Goal: Task Accomplishment & Management: Complete application form

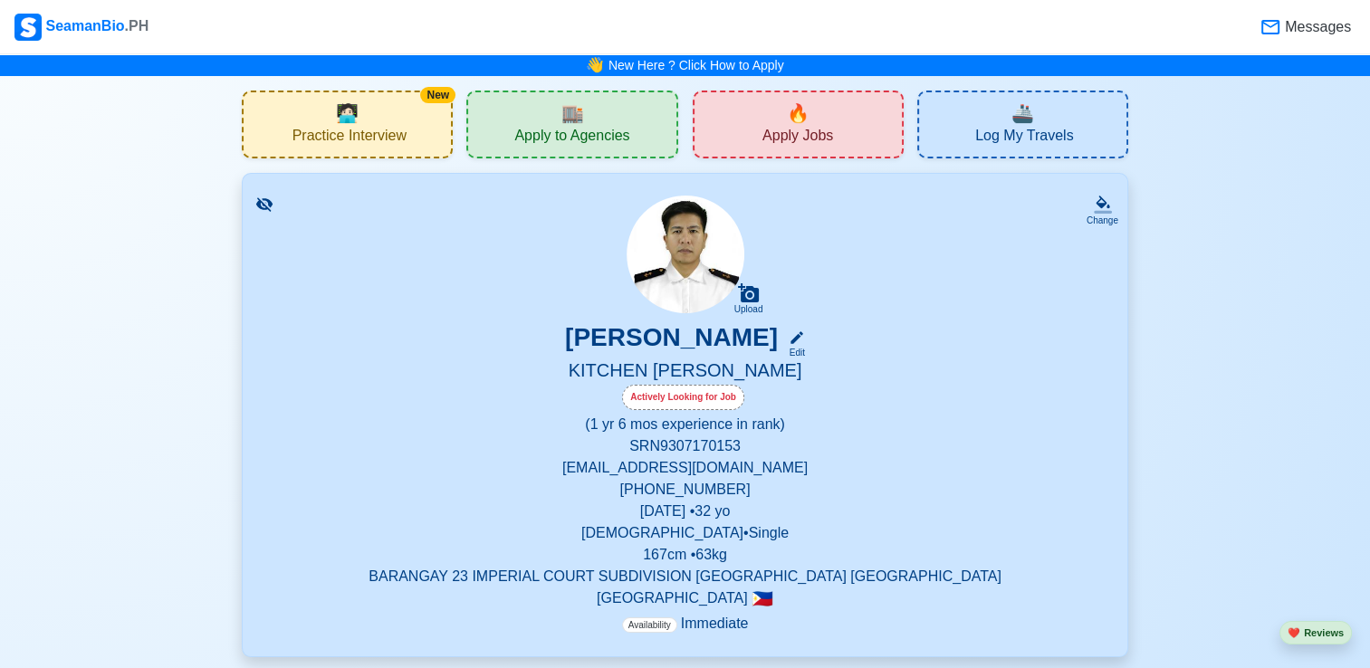
click at [732, 115] on div "🔥 Apply Jobs" at bounding box center [798, 125] width 211 height 68
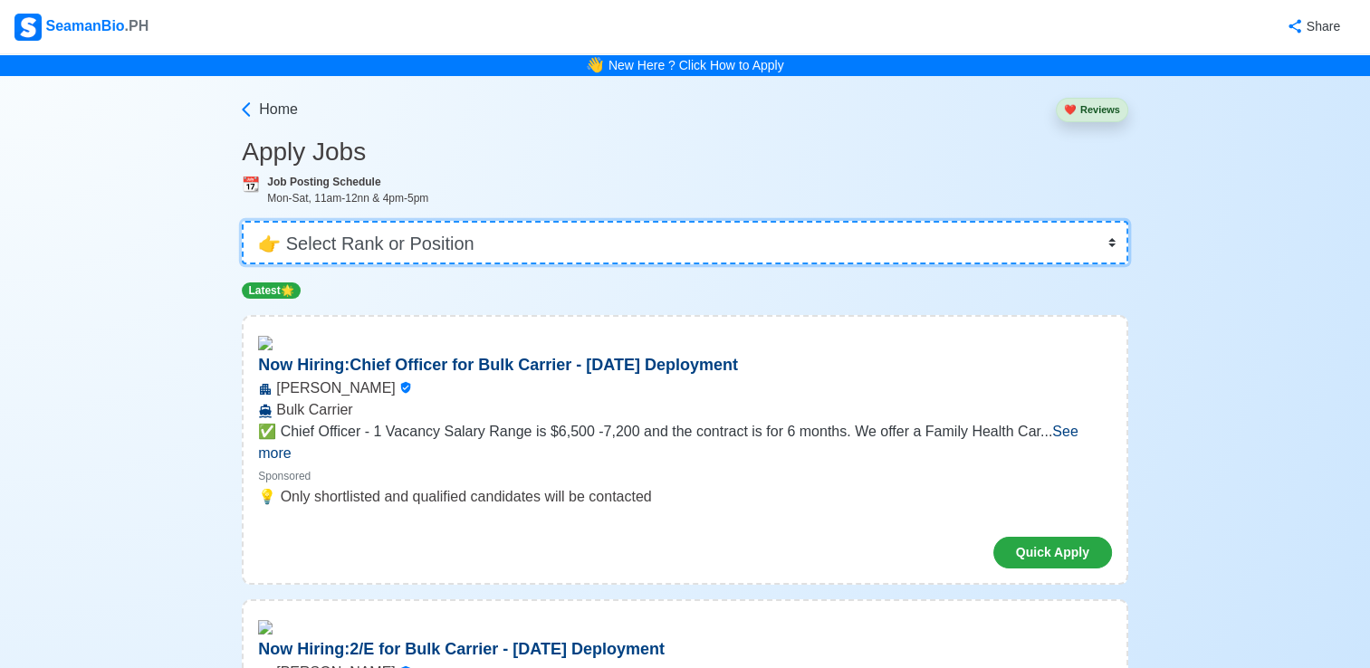
click at [616, 254] on select "👉 Select Rank or Position Master Chief Officer 2nd Officer 3rd Officer Junior O…" at bounding box center [685, 242] width 886 height 43
select select "[PERSON_NAME]"
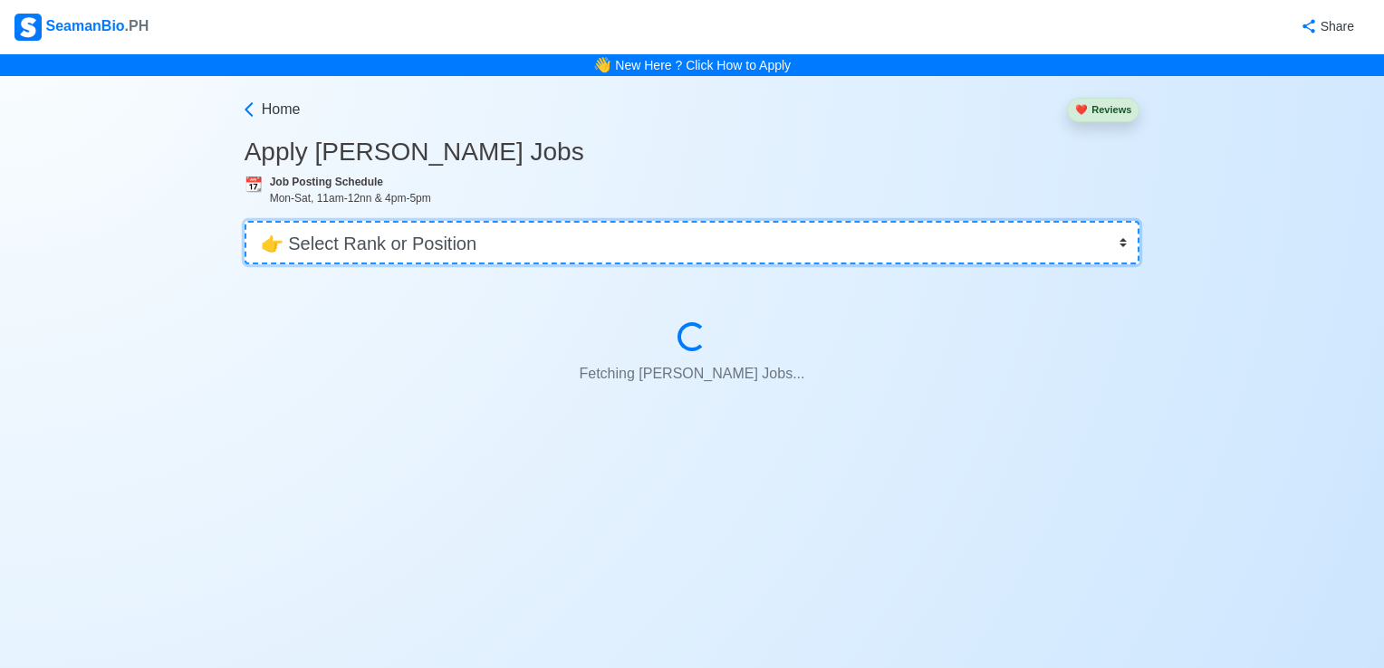
click at [616, 254] on select "👉 Select Rank or Position Master Chief Officer 2nd Officer 3rd Officer Junior O…" at bounding box center [692, 242] width 896 height 43
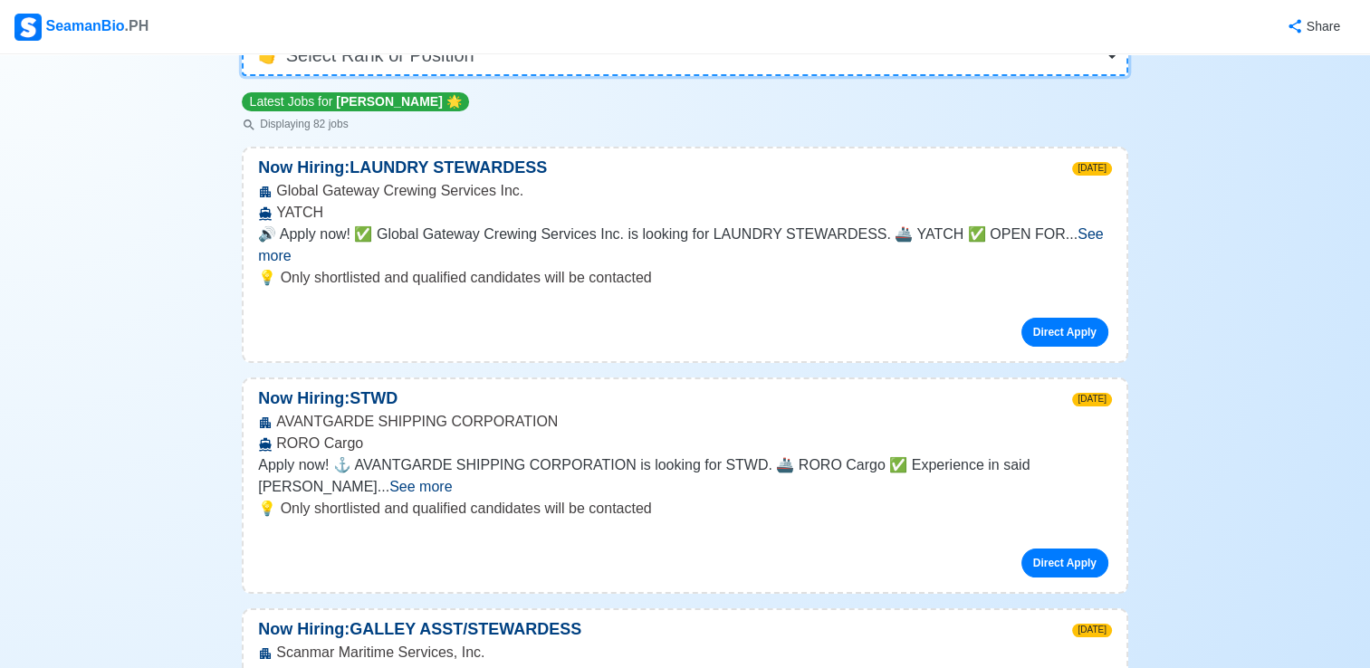
scroll to position [191, 0]
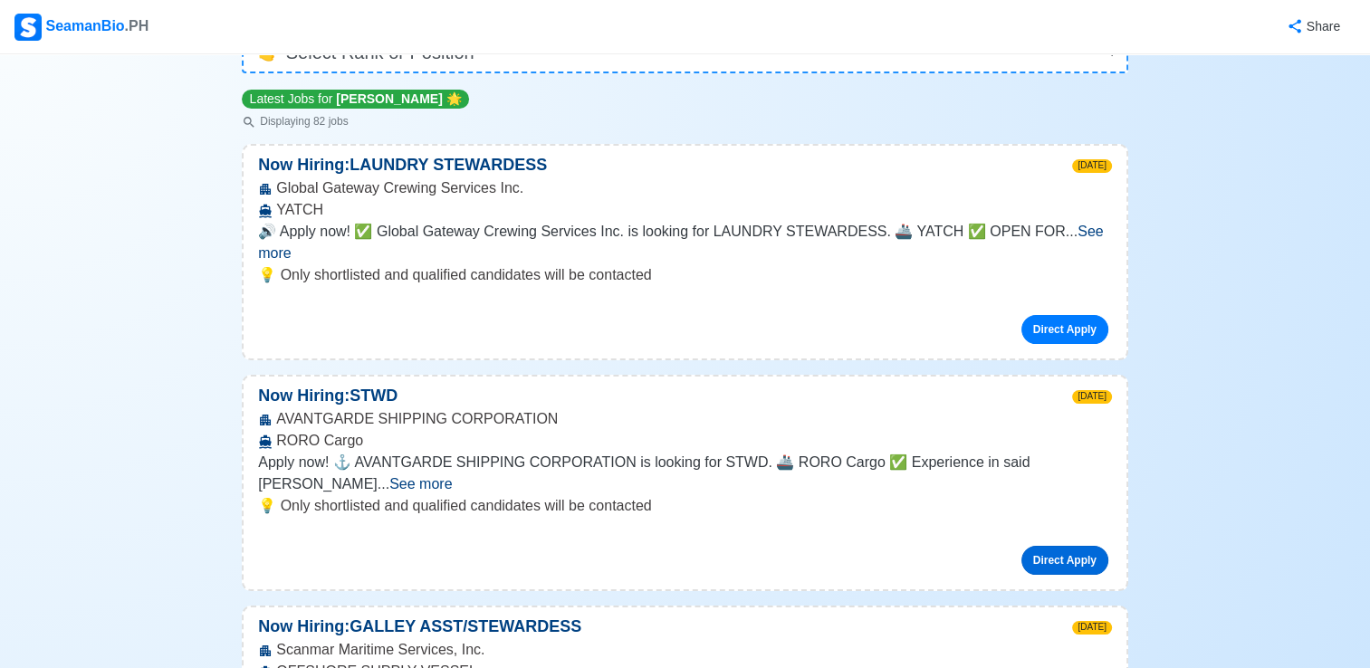
click at [1049, 546] on link "Direct Apply" at bounding box center [1064, 560] width 87 height 29
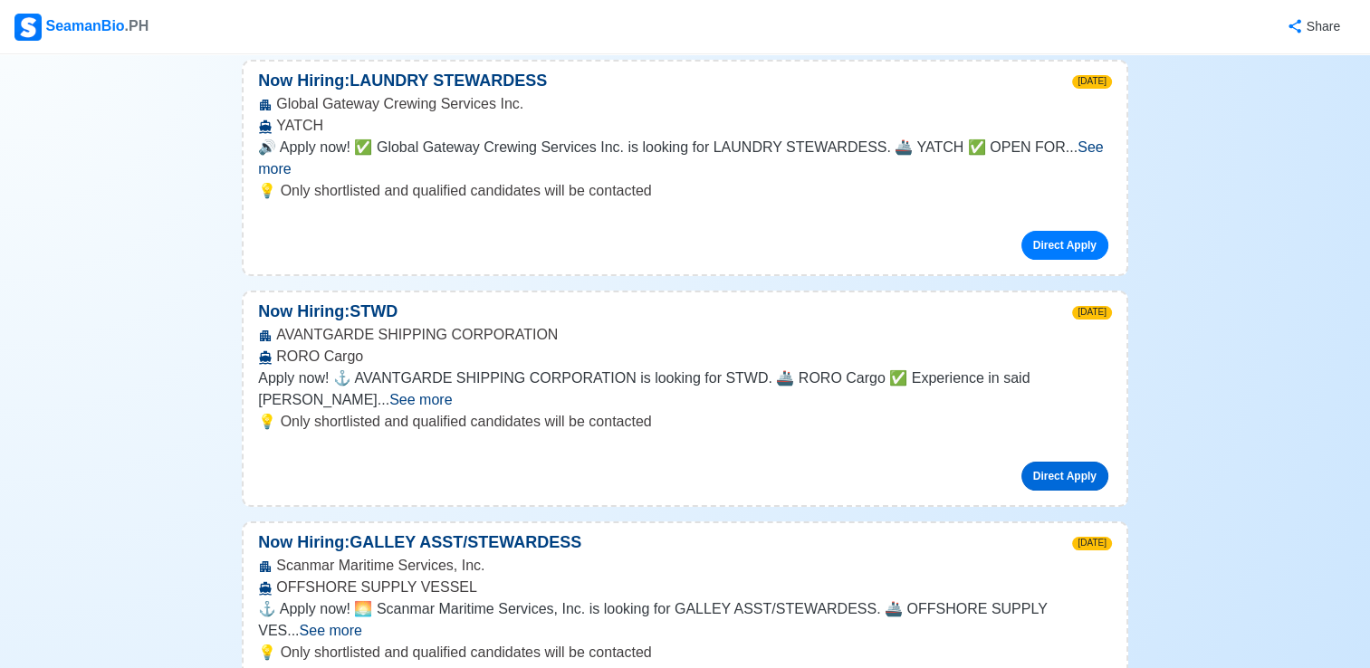
click at [1040, 462] on link "Direct Apply" at bounding box center [1064, 476] width 87 height 29
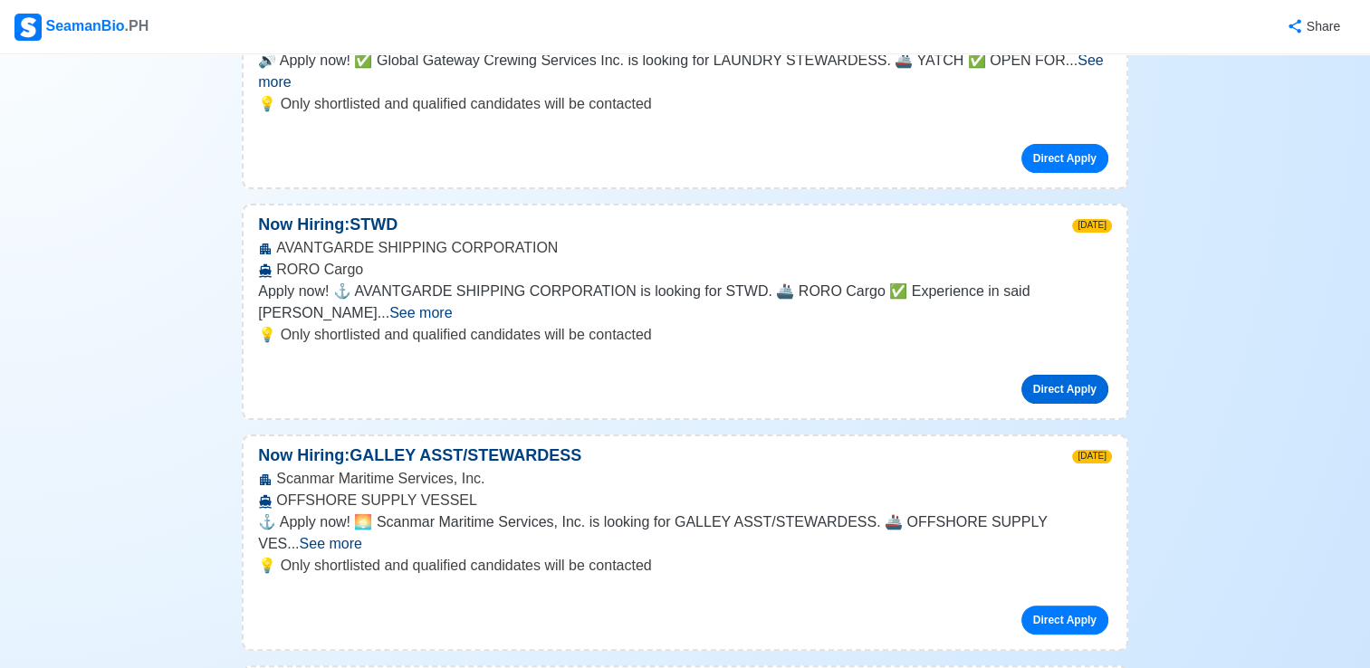
scroll to position [361, 0]
click at [740, 214] on div "Now Hiring: STWD [DATE]" at bounding box center [685, 226] width 883 height 24
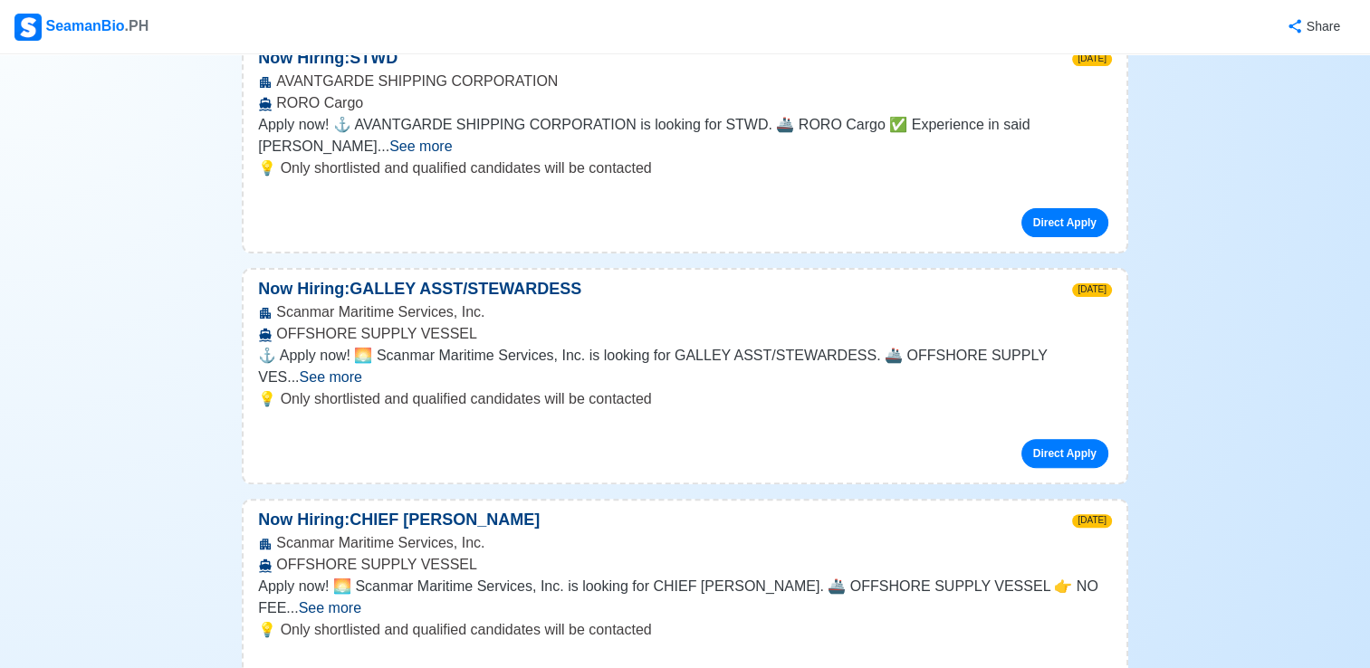
scroll to position [565, 0]
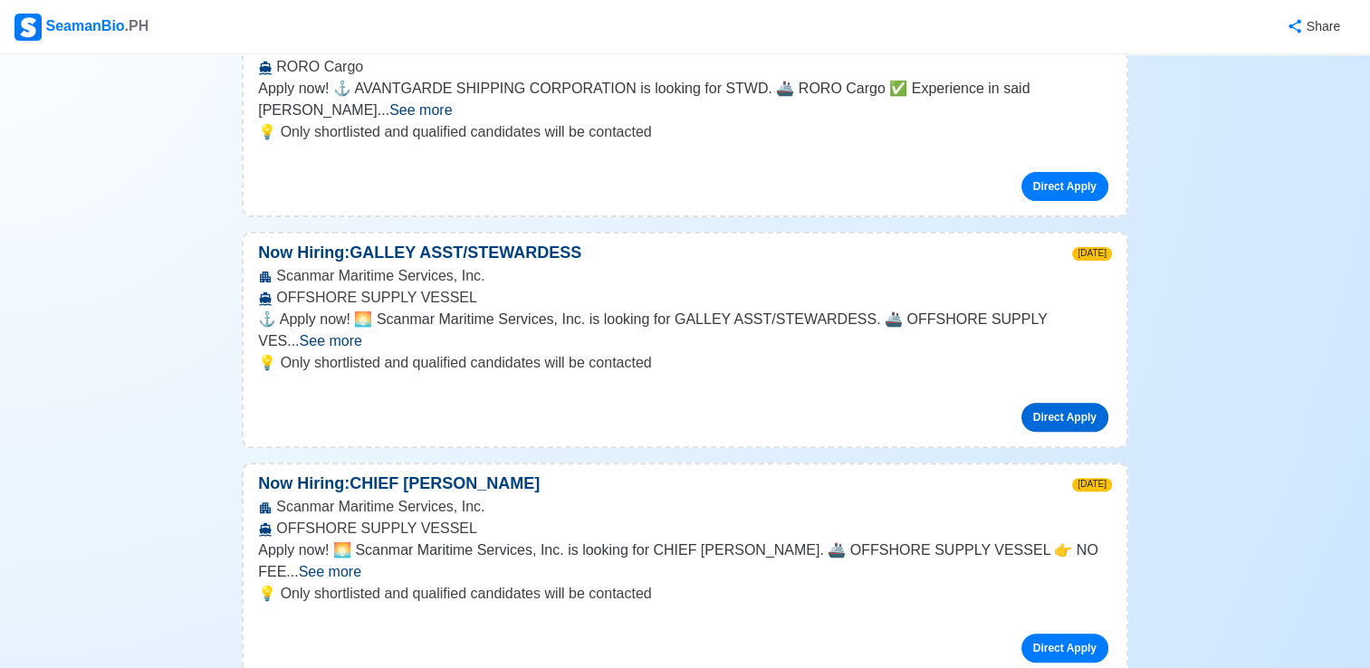
click at [1087, 403] on link "Direct Apply" at bounding box center [1064, 417] width 87 height 29
